Goal: Contribute content

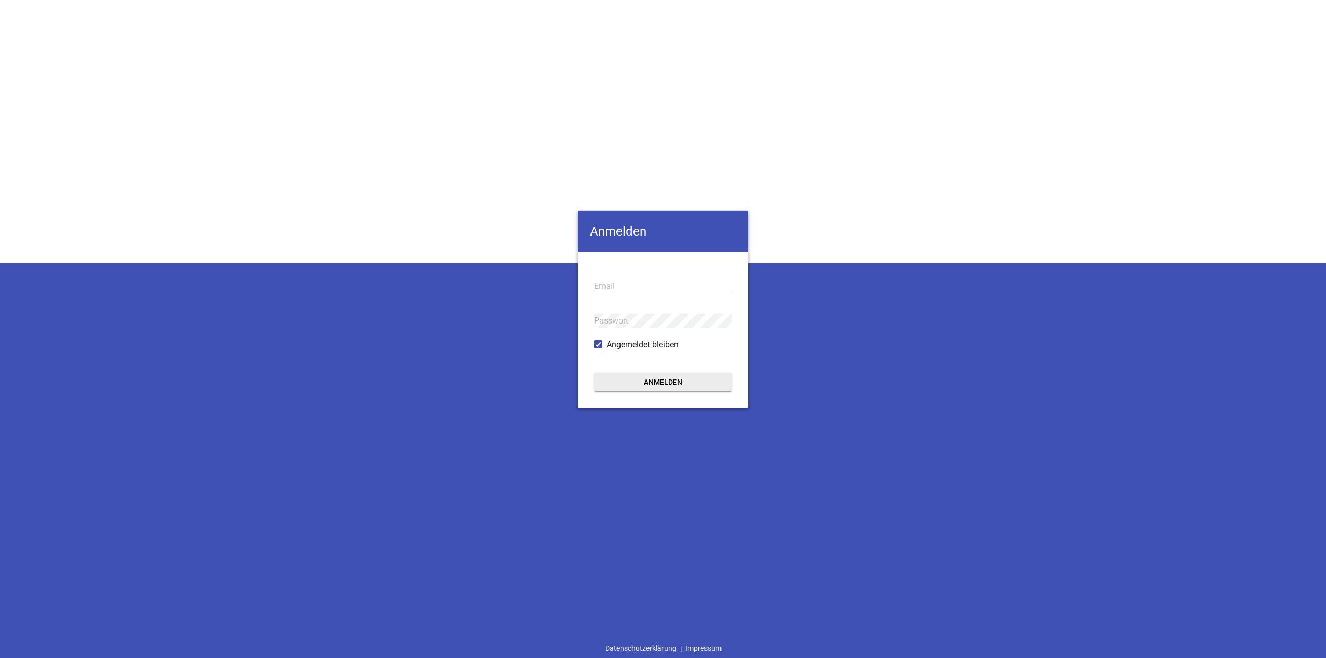
click at [643, 285] on input "email" at bounding box center [663, 286] width 138 height 14
click at [626, 285] on input "email" at bounding box center [663, 286] width 138 height 14
paste input "[PERSON_NAME][EMAIL_ADDRESS][DOMAIN_NAME]"
type input "[PERSON_NAME][EMAIL_ADDRESS][DOMAIN_NAME]"
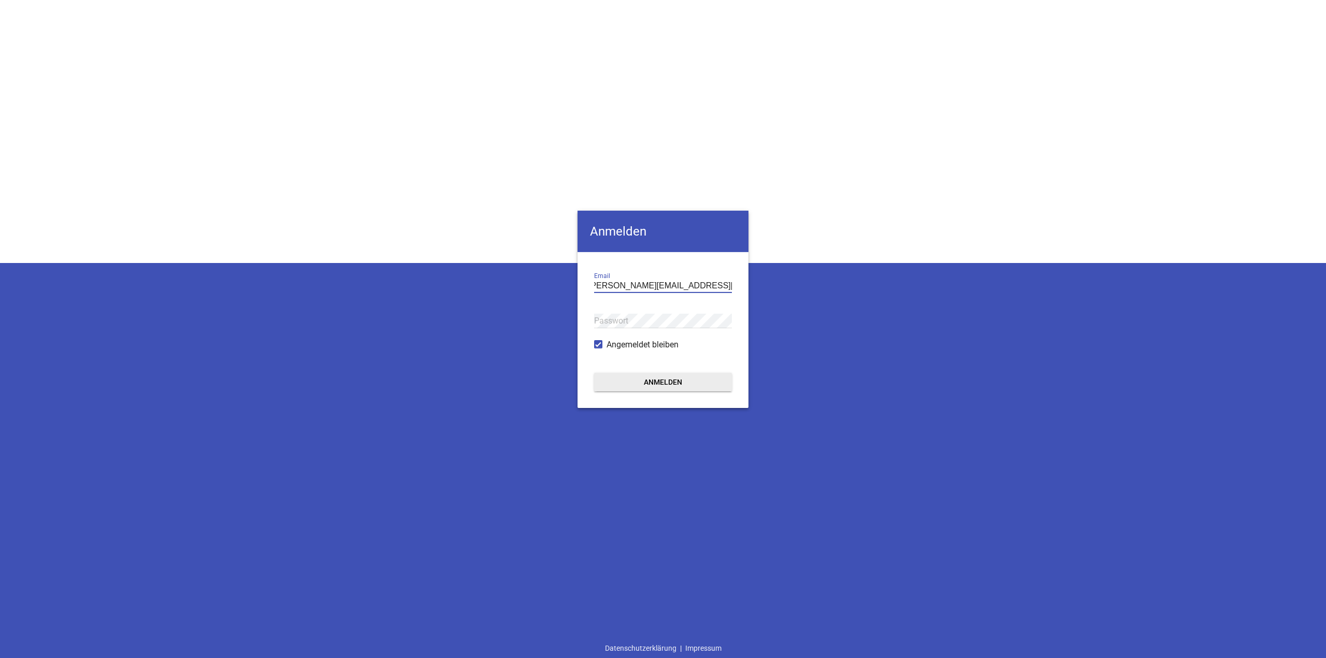
scroll to position [0, 0]
click at [613, 313] on div "Passwort" at bounding box center [663, 321] width 138 height 35
click at [663, 382] on button "Anmelden" at bounding box center [663, 382] width 138 height 19
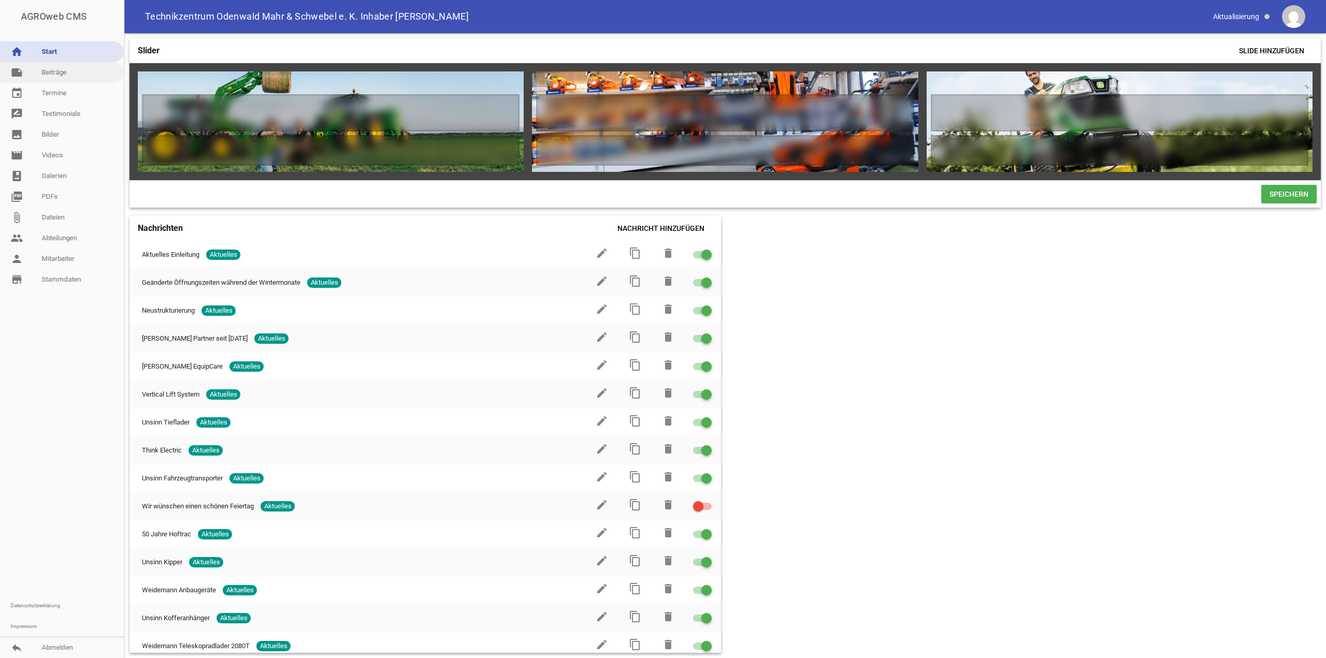
click at [46, 73] on link "note Beiträge" at bounding box center [62, 72] width 124 height 21
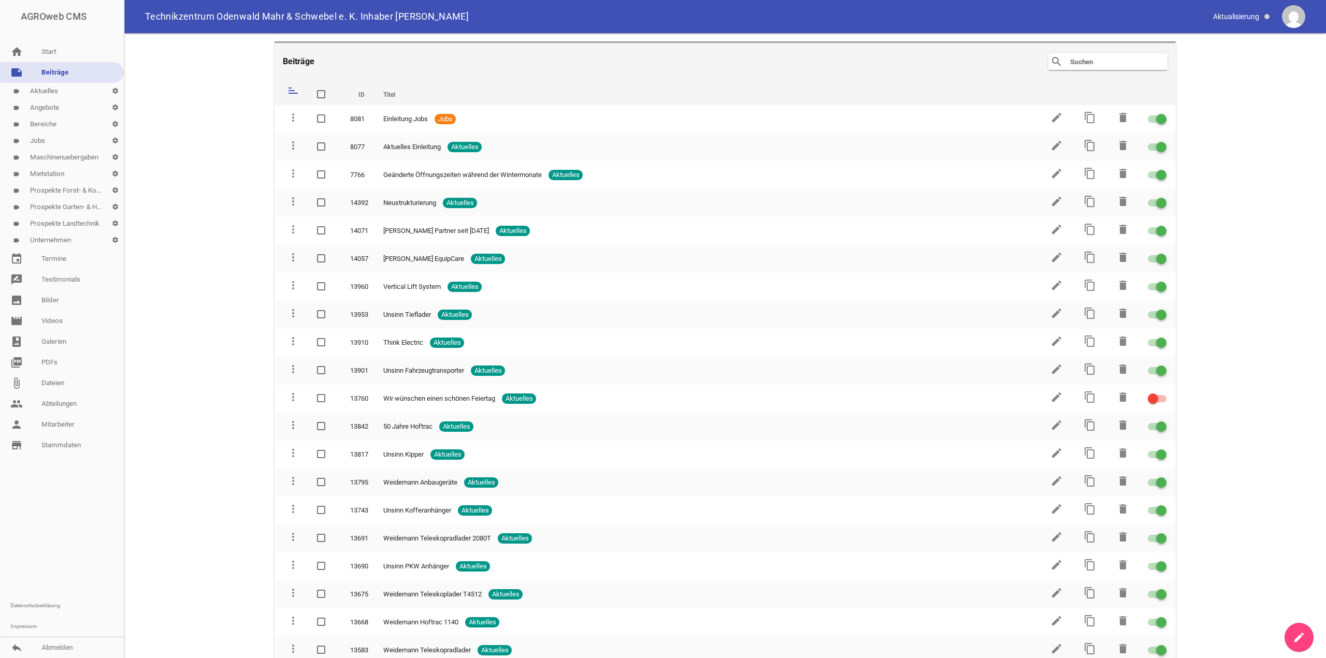
click at [49, 84] on link "label Aktuelles settings" at bounding box center [62, 91] width 124 height 17
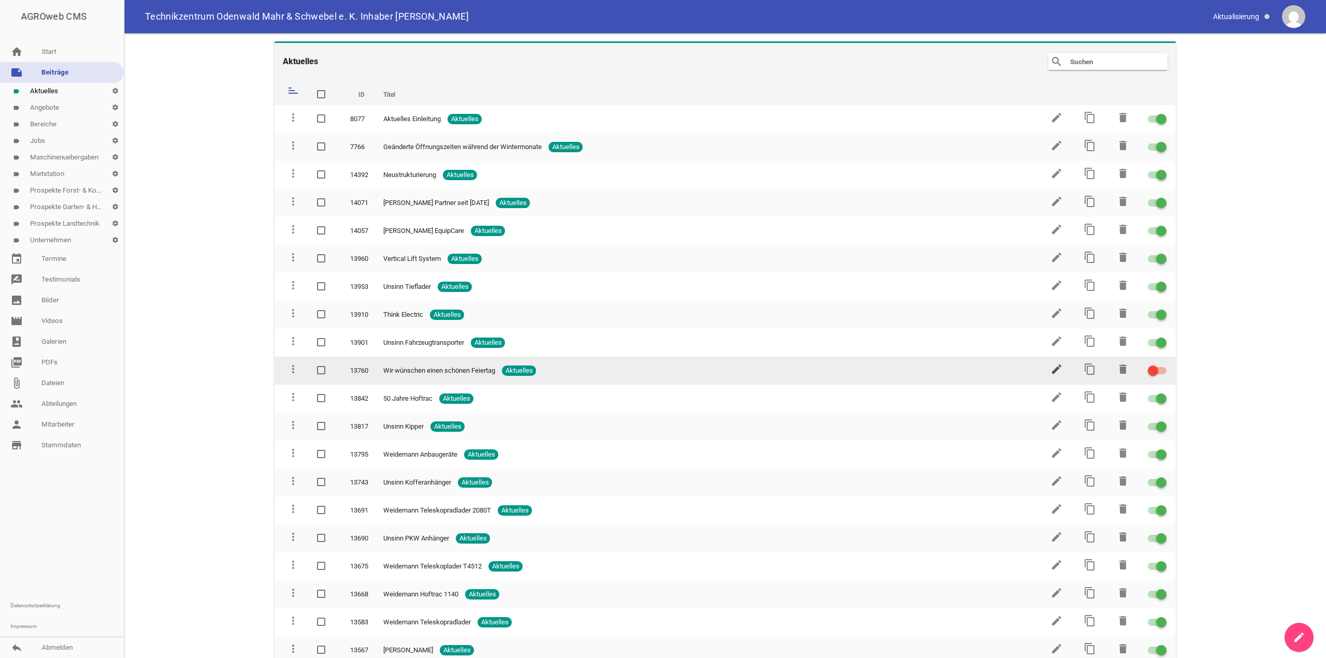
click at [1051, 369] on icon "edit" at bounding box center [1056, 369] width 12 height 12
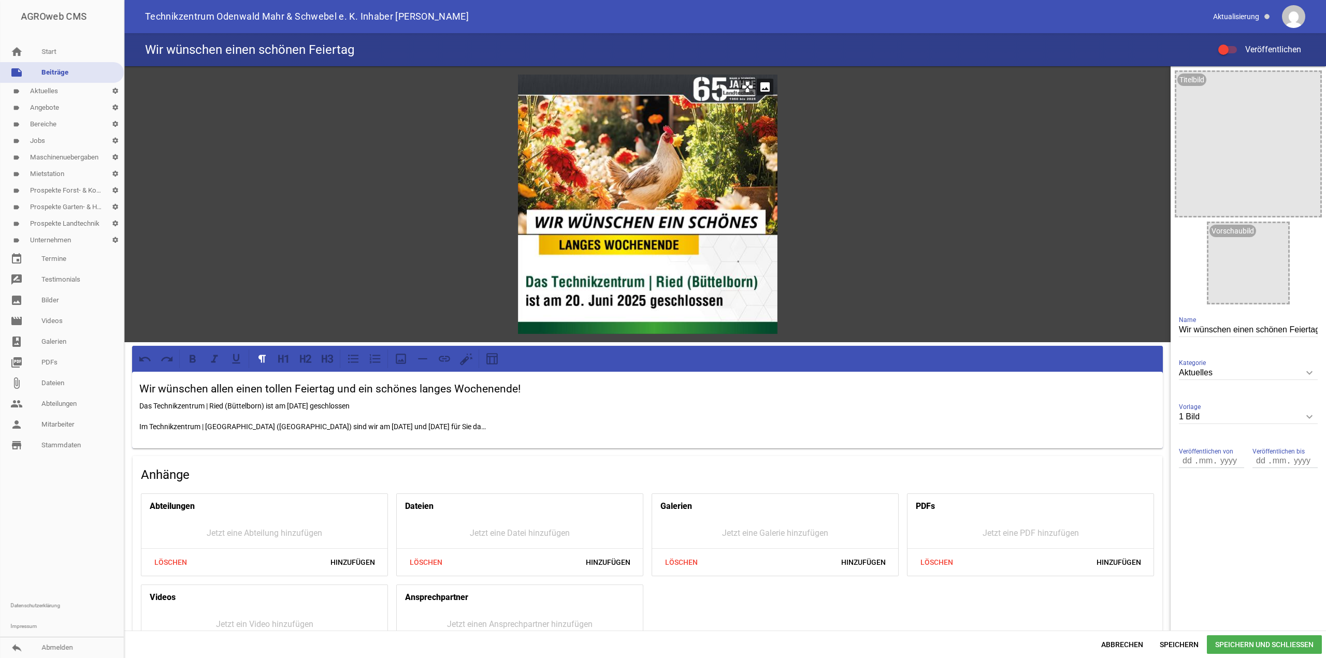
click at [760, 85] on icon "image" at bounding box center [765, 87] width 17 height 17
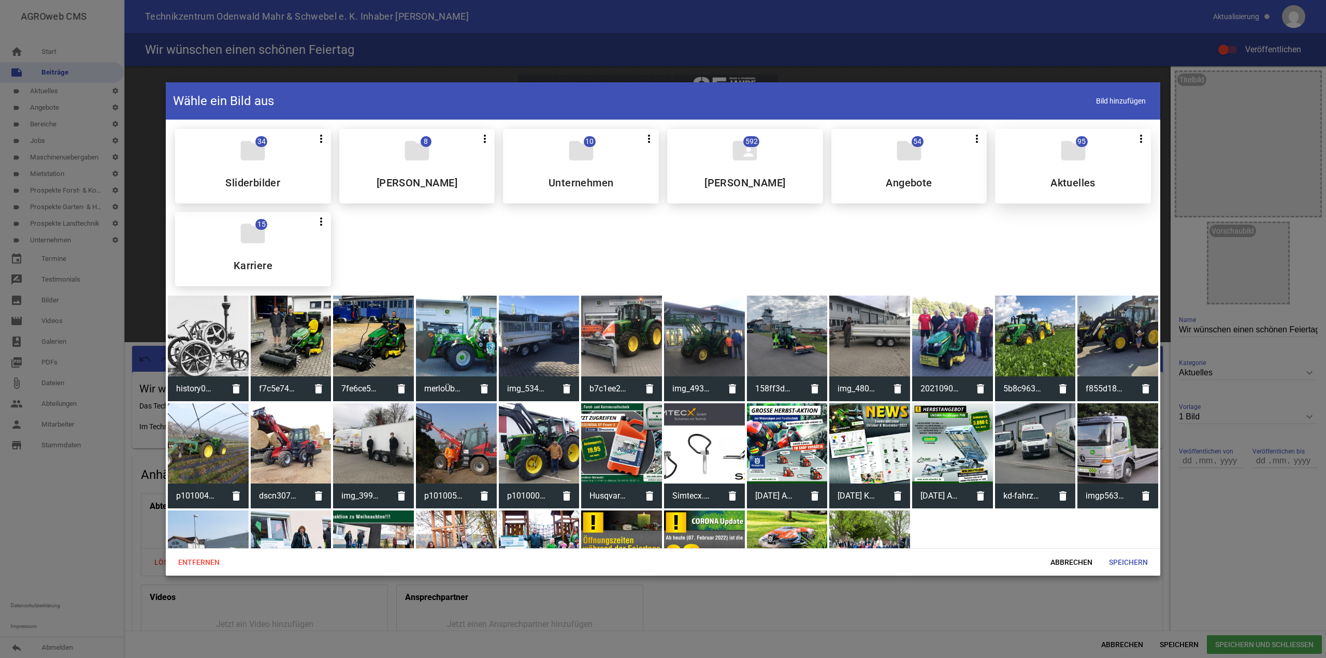
click at [1074, 157] on icon "folder" at bounding box center [1073, 150] width 29 height 29
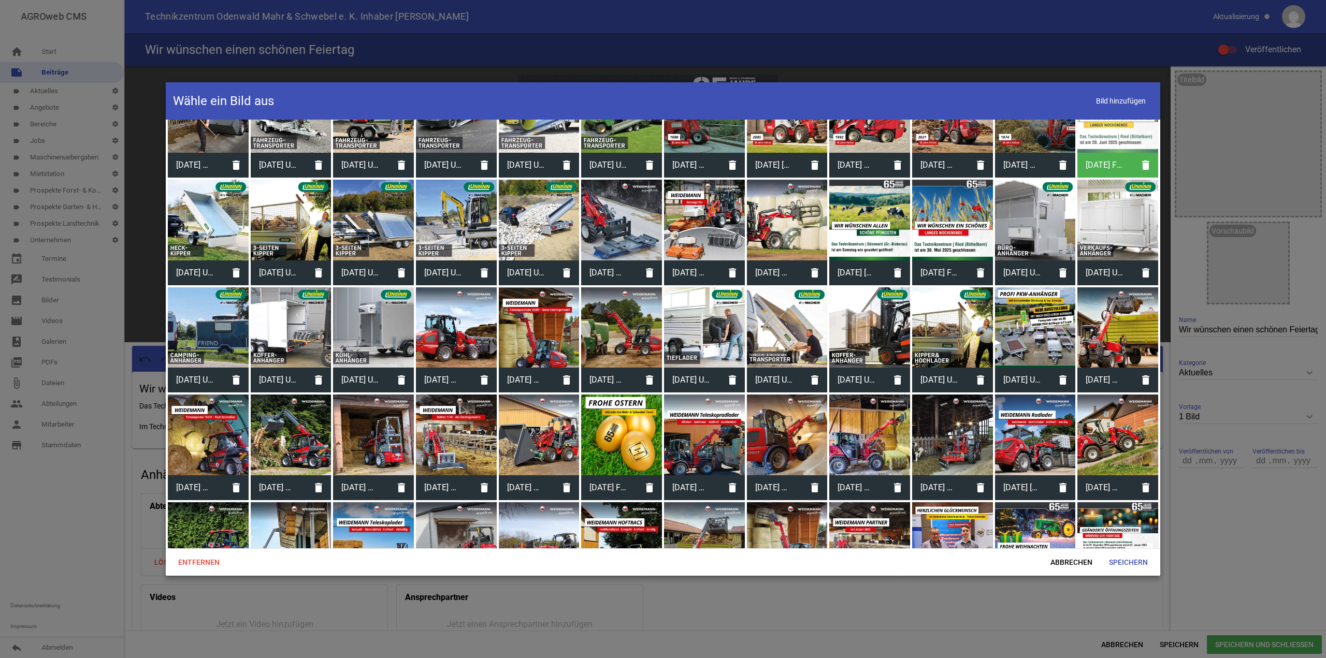
scroll to position [522, 0]
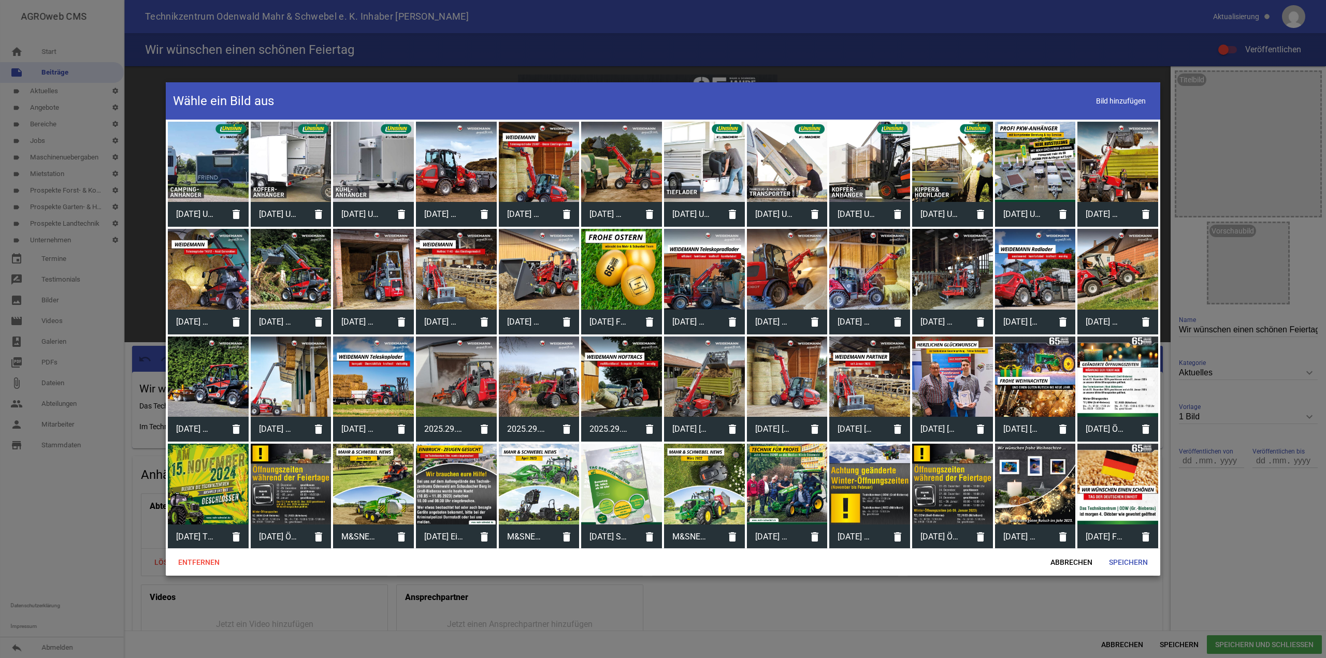
click at [1118, 490] on div at bounding box center [1117, 484] width 81 height 81
click at [1135, 562] on span "Speichern" at bounding box center [1128, 562] width 55 height 19
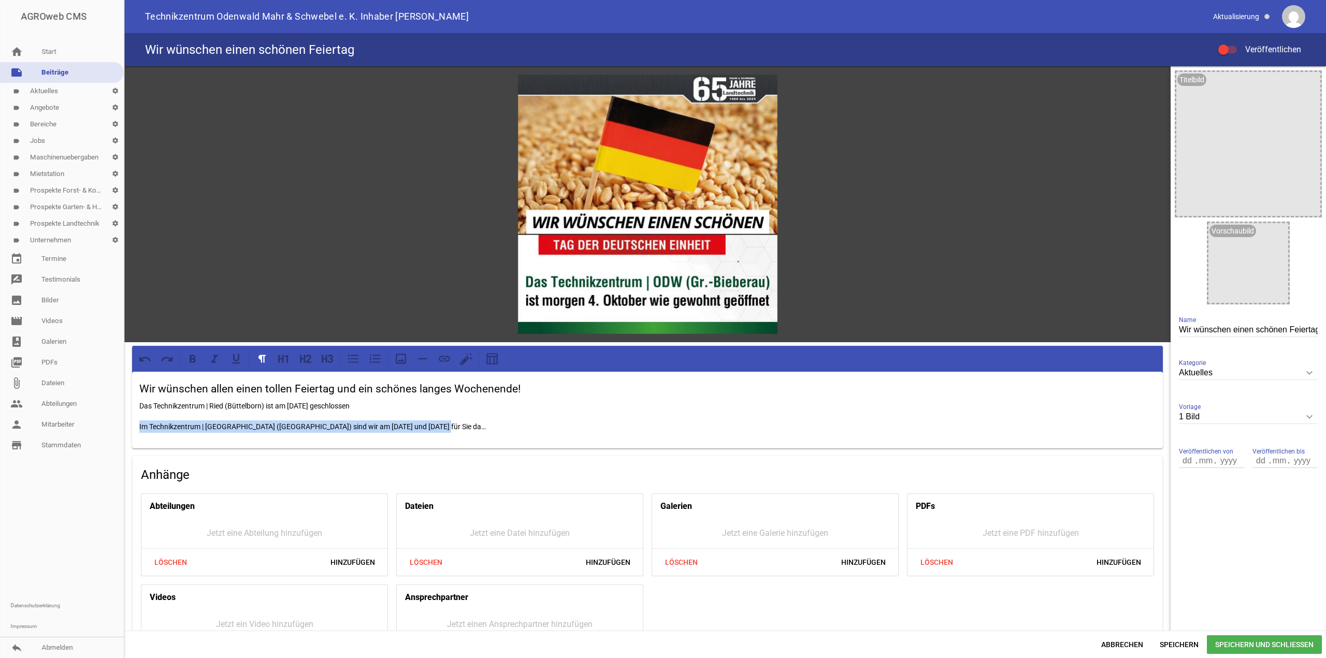
drag, startPoint x: 458, startPoint y: 426, endPoint x: 136, endPoint y: 421, distance: 321.7
click at [105, 422] on div "AGROweb CMS home Start note Beiträge label Aktuelles settings label Angebote se…" at bounding box center [663, 329] width 1326 height 658
drag, startPoint x: 386, startPoint y: 405, endPoint x: 136, endPoint y: 413, distance: 250.3
click at [136, 413] on div "Wir wünschen allen einen tollen Feiertag und ein schönes langes Wochenende! Das…" at bounding box center [647, 410] width 1031 height 77
click at [135, 414] on div "Wir wünschen allen einen tollen Feiertag und ein schönes langes Wochenende! Das…" at bounding box center [647, 410] width 1031 height 77
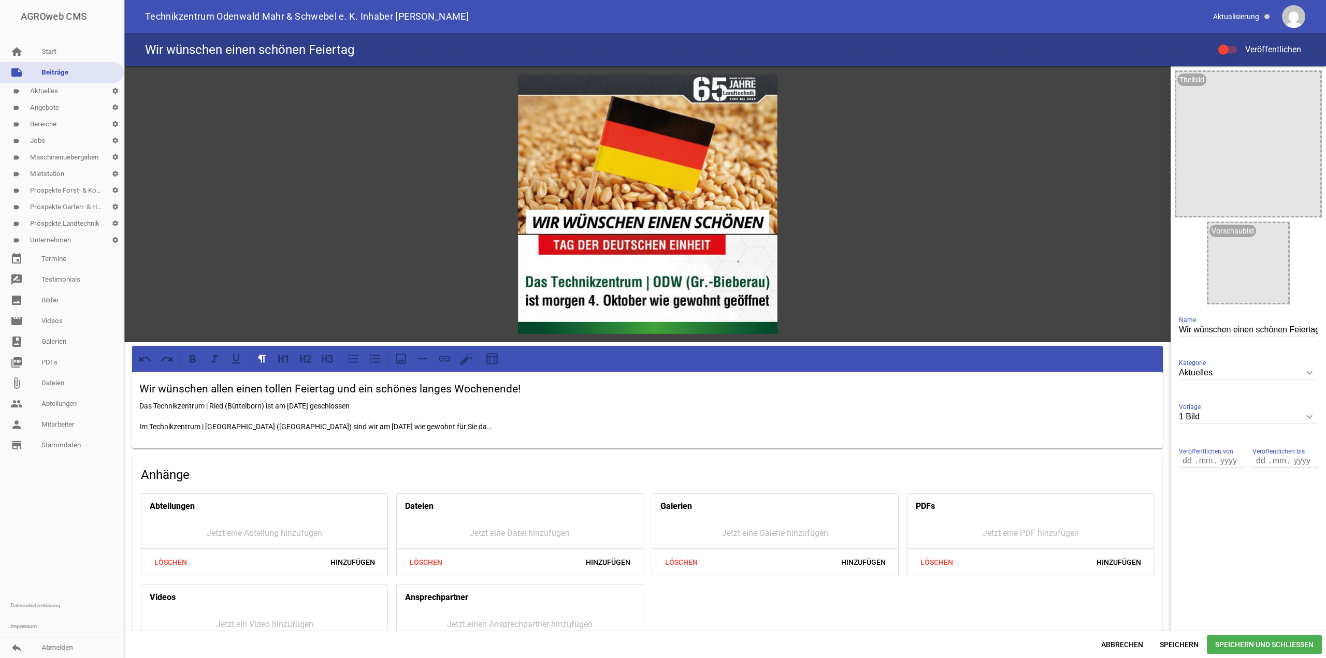
click at [263, 403] on p "Das Technikzentrum | Ried (Büttelborn) ist am [DATE] geschlossen" at bounding box center [647, 406] width 1016 height 12
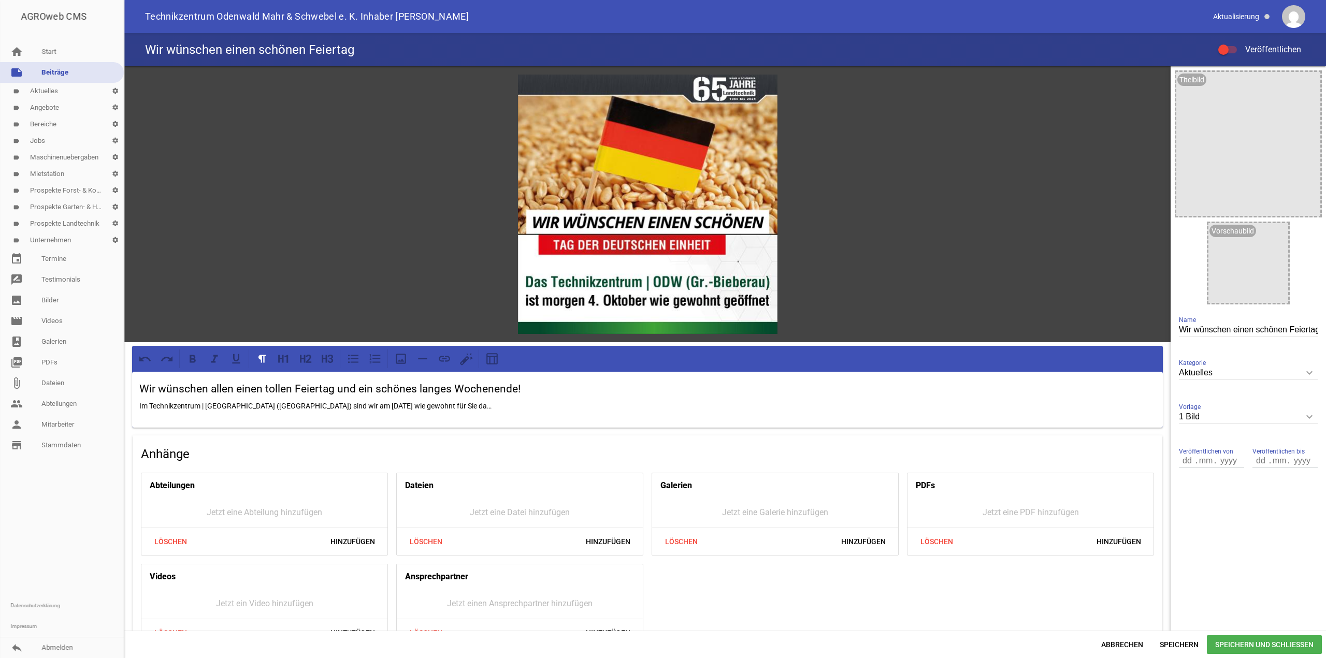
click at [241, 403] on p "Im Technikzentrum | [GEOGRAPHIC_DATA] ([GEOGRAPHIC_DATA]) sind wir am [DATE] wi…" at bounding box center [647, 406] width 1016 height 12
click at [1246, 641] on span "Speichern und Schließen" at bounding box center [1264, 645] width 115 height 19
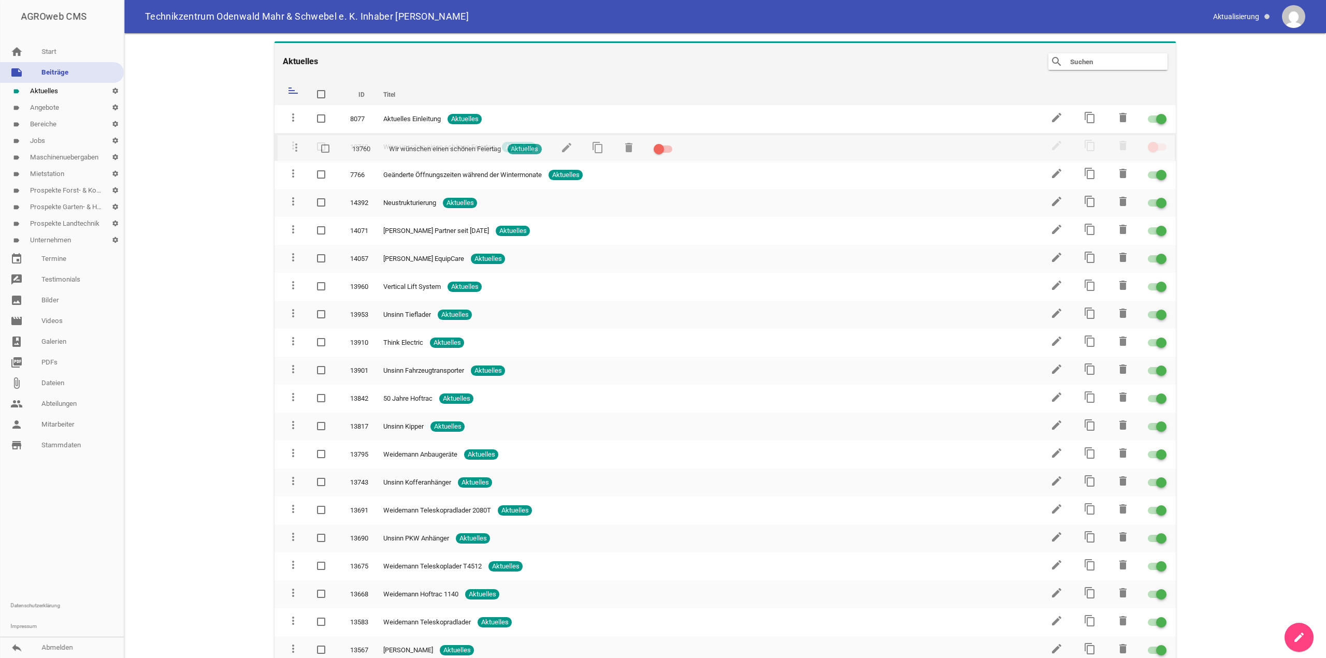
drag, startPoint x: 294, startPoint y: 372, endPoint x: 297, endPoint y: 151, distance: 221.7
click at [1157, 147] on div at bounding box center [1157, 146] width 19 height 7
click at [1163, 141] on input "checkbox" at bounding box center [1163, 141] width 0 height 0
click at [54, 648] on link "reply Abmelden" at bounding box center [62, 648] width 124 height 21
